Goal: Information Seeking & Learning: Find specific fact

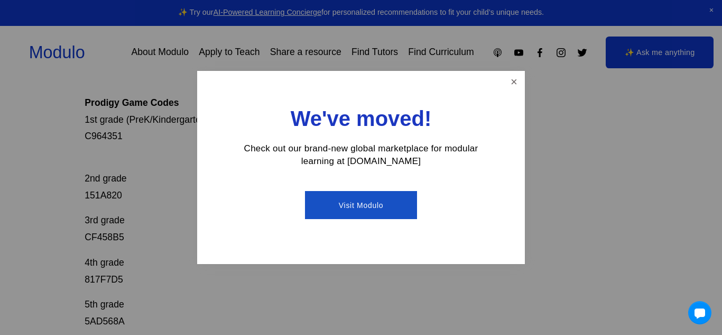
scroll to position [212, 0]
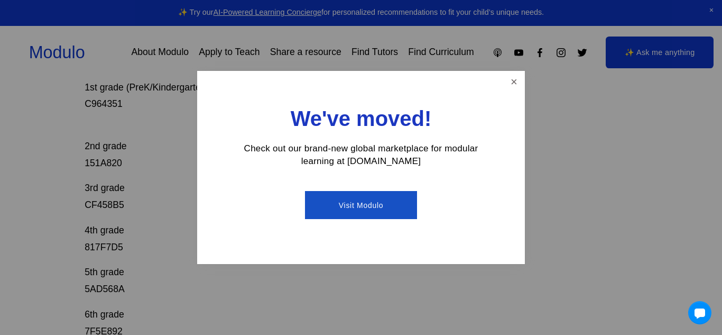
click at [135, 185] on div at bounding box center [361, 167] width 722 height 335
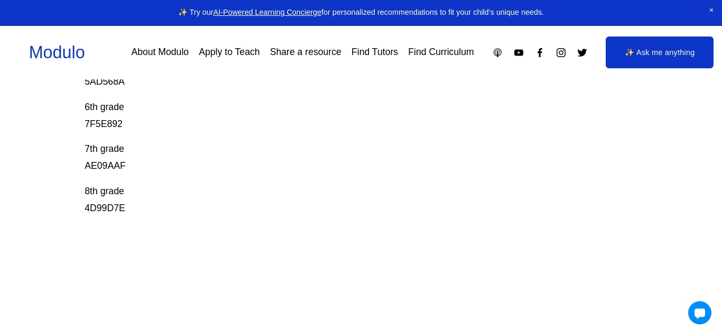
scroll to position [433, 0]
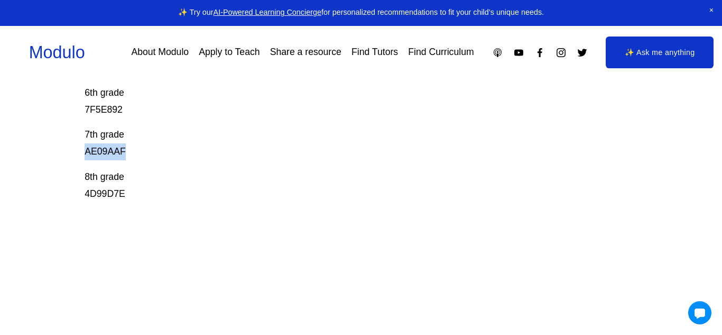
drag, startPoint x: 83, startPoint y: 152, endPoint x: 153, endPoint y: 159, distance: 70.1
click at [153, 159] on div "Prodigy Game Codes Prodigy is our go-to mastery- based tool to give kids lots o…" at bounding box center [361, 13] width 722 height 638
copy p "AE09AAF"
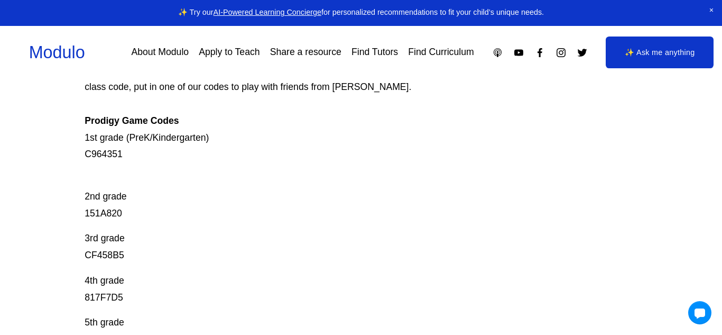
scroll to position [165, 0]
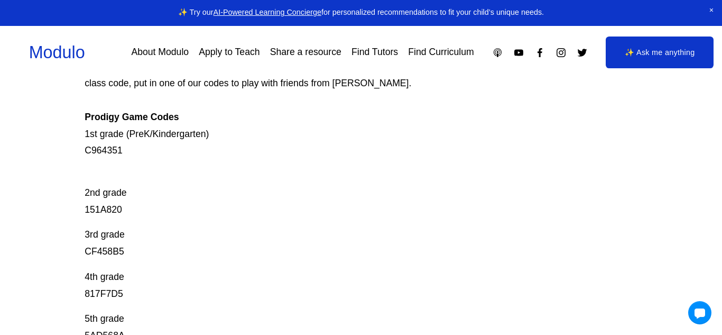
drag, startPoint x: 82, startPoint y: 218, endPoint x: 149, endPoint y: 217, distance: 67.2
click at [149, 217] on div "Prodigy Game Codes Prodigy is our go-to mastery- based tool to give kids lots o…" at bounding box center [361, 281] width 722 height 638
drag, startPoint x: 122, startPoint y: 209, endPoint x: 51, endPoint y: 199, distance: 71.6
click at [51, 199] on div "Prodigy Game Codes Prodigy is our go-to mastery- based tool to give kids lots o…" at bounding box center [361, 281] width 722 height 638
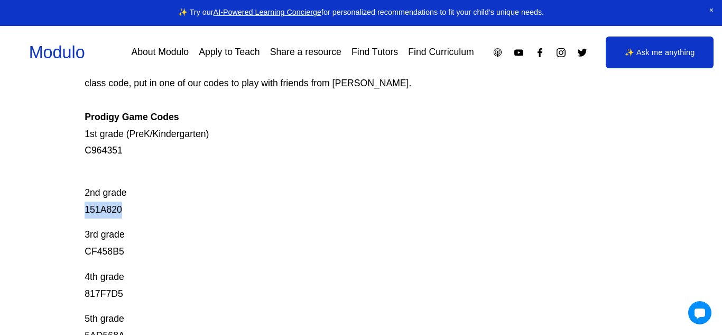
drag, startPoint x: 85, startPoint y: 208, endPoint x: 149, endPoint y: 210, distance: 64.6
click at [149, 210] on p "2nd grade 151A820" at bounding box center [333, 193] width 497 height 50
copy p "151A820"
